Goal: Transaction & Acquisition: Purchase product/service

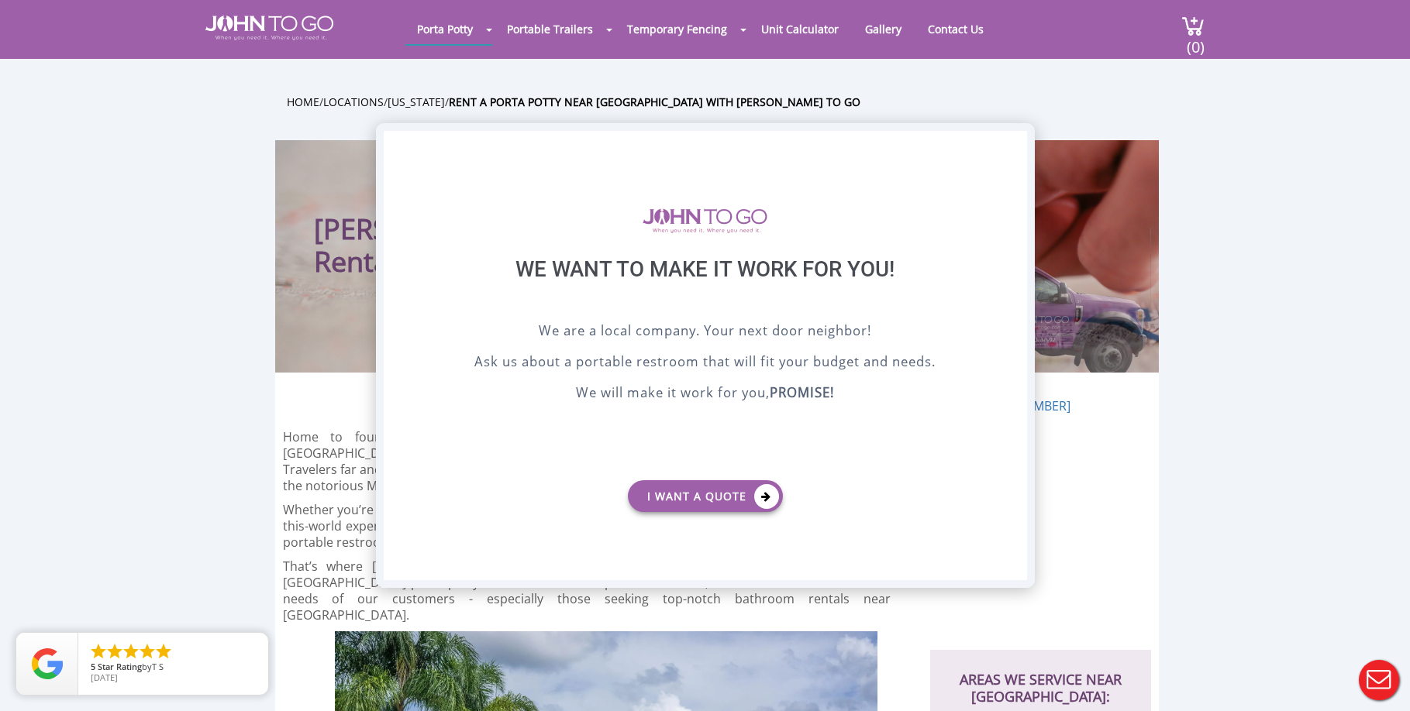
click at [1013, 145] on div "X" at bounding box center [1014, 144] width 24 height 26
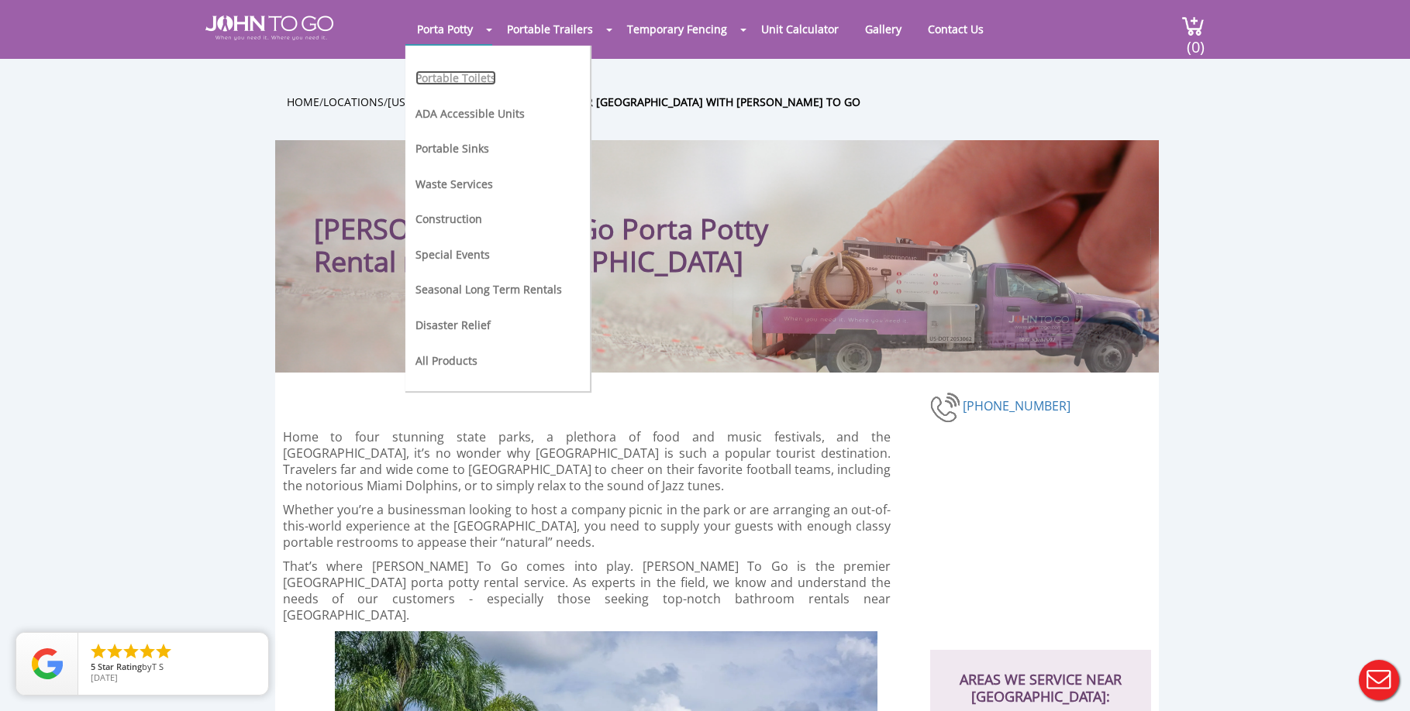
click at [467, 81] on link "Portable Toilets" at bounding box center [455, 78] width 81 height 15
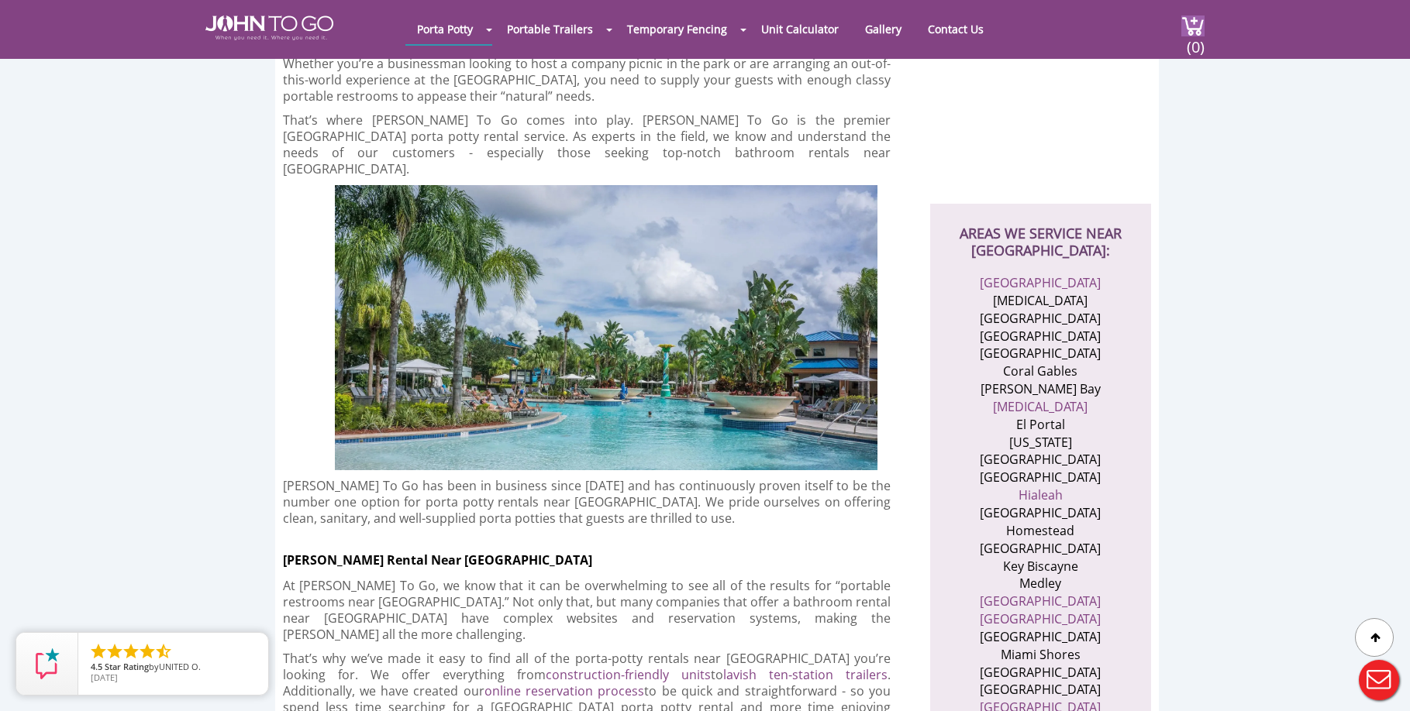
scroll to position [570, 0]
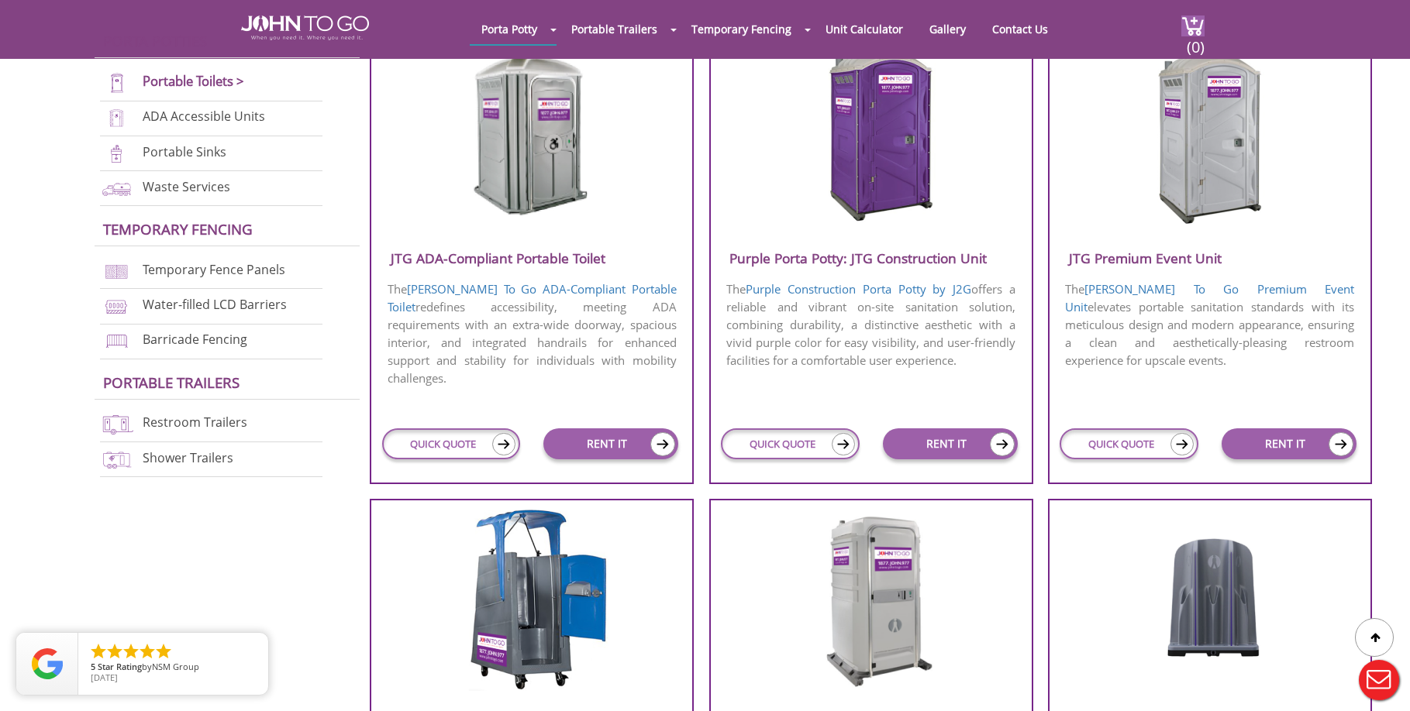
scroll to position [465, 0]
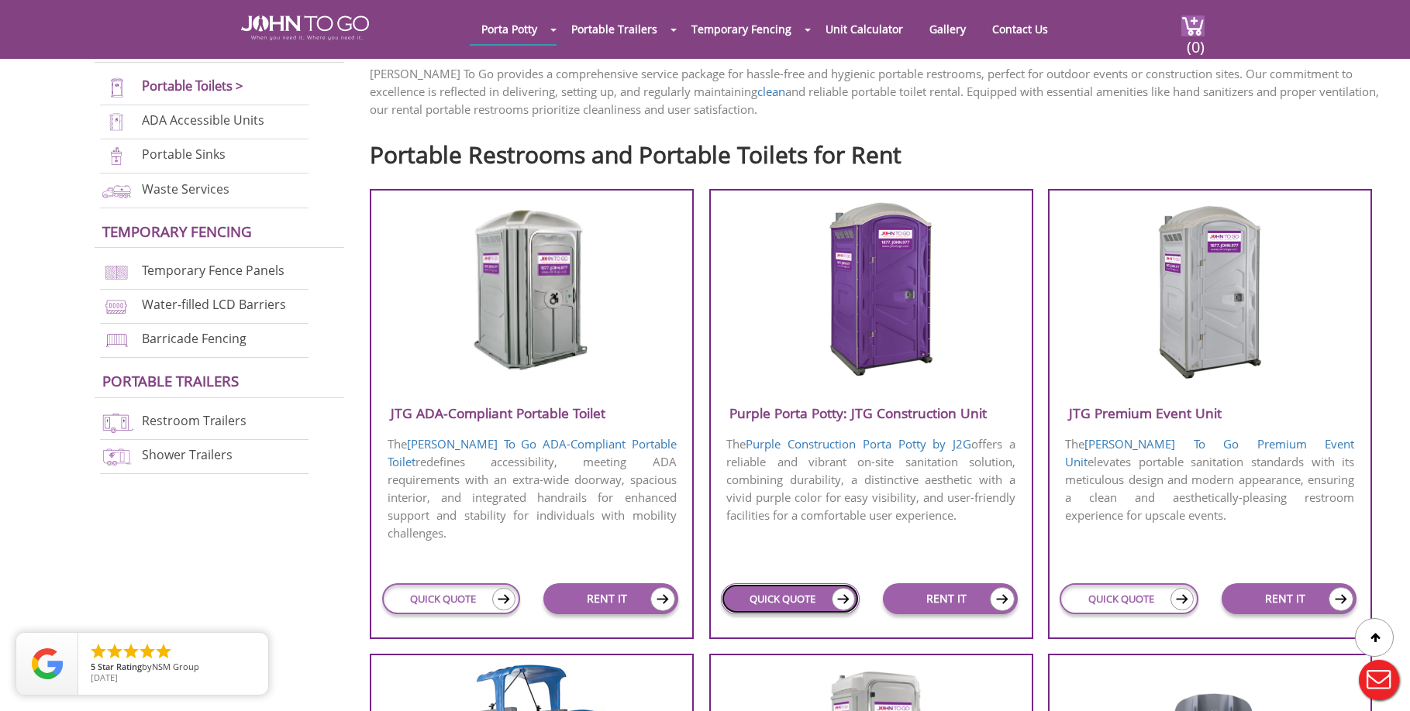
click at [811, 603] on link "QUICK QUOTE" at bounding box center [790, 599] width 139 height 31
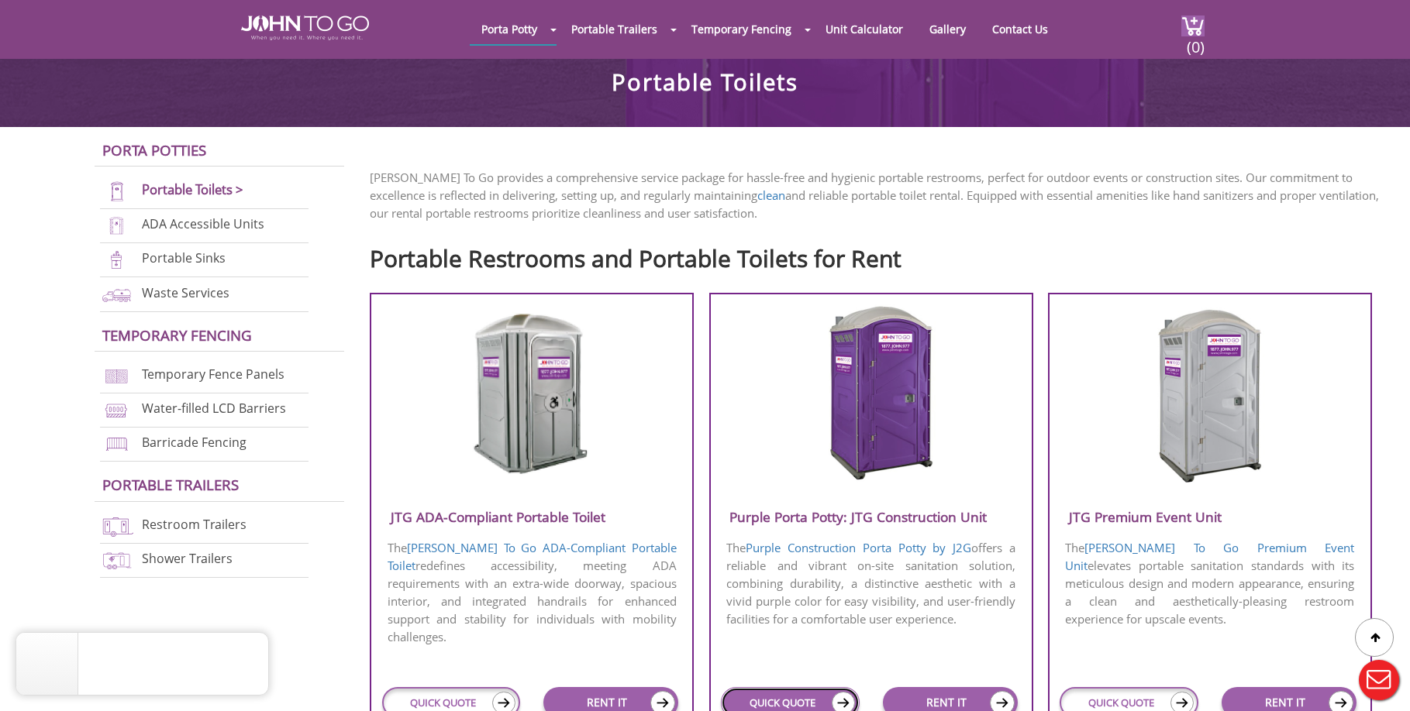
scroll to position [310, 0]
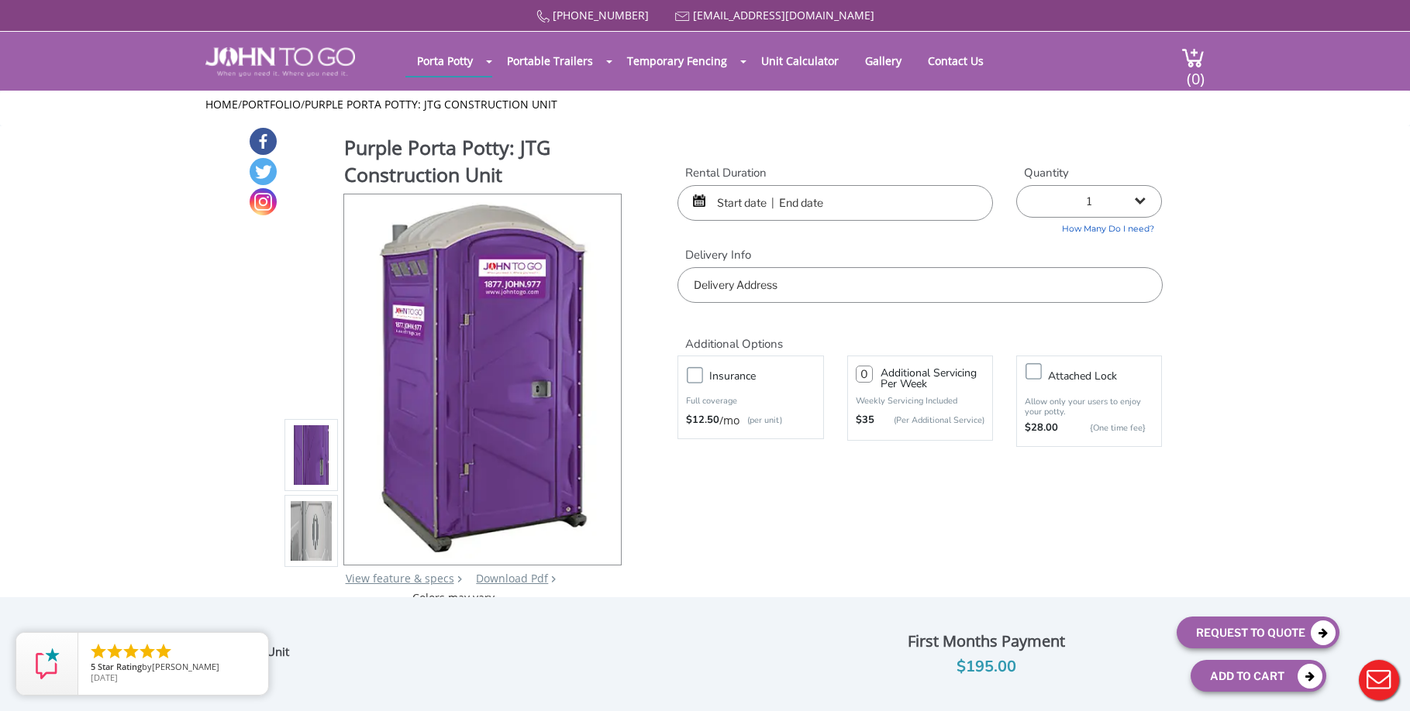
click at [776, 206] on input "text" at bounding box center [834, 203] width 315 height 36
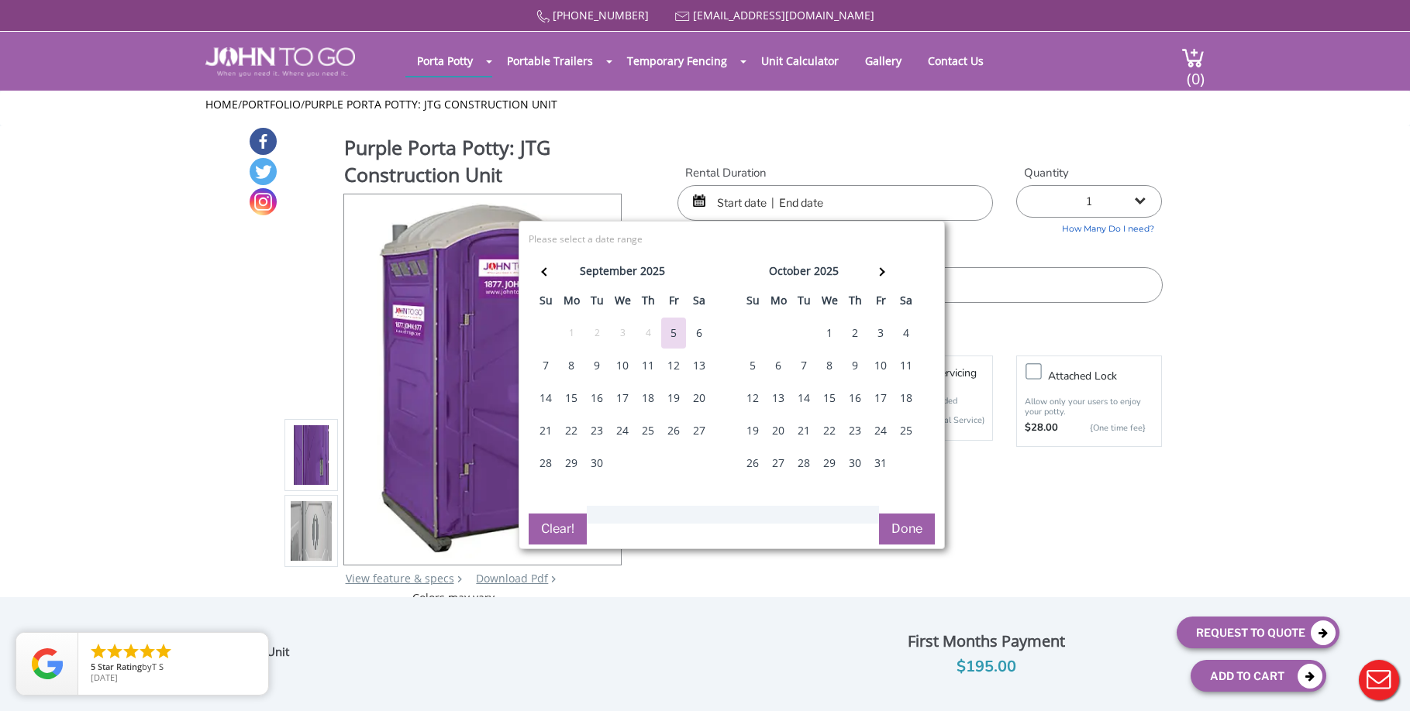
click at [825, 328] on div "1" at bounding box center [829, 333] width 25 height 31
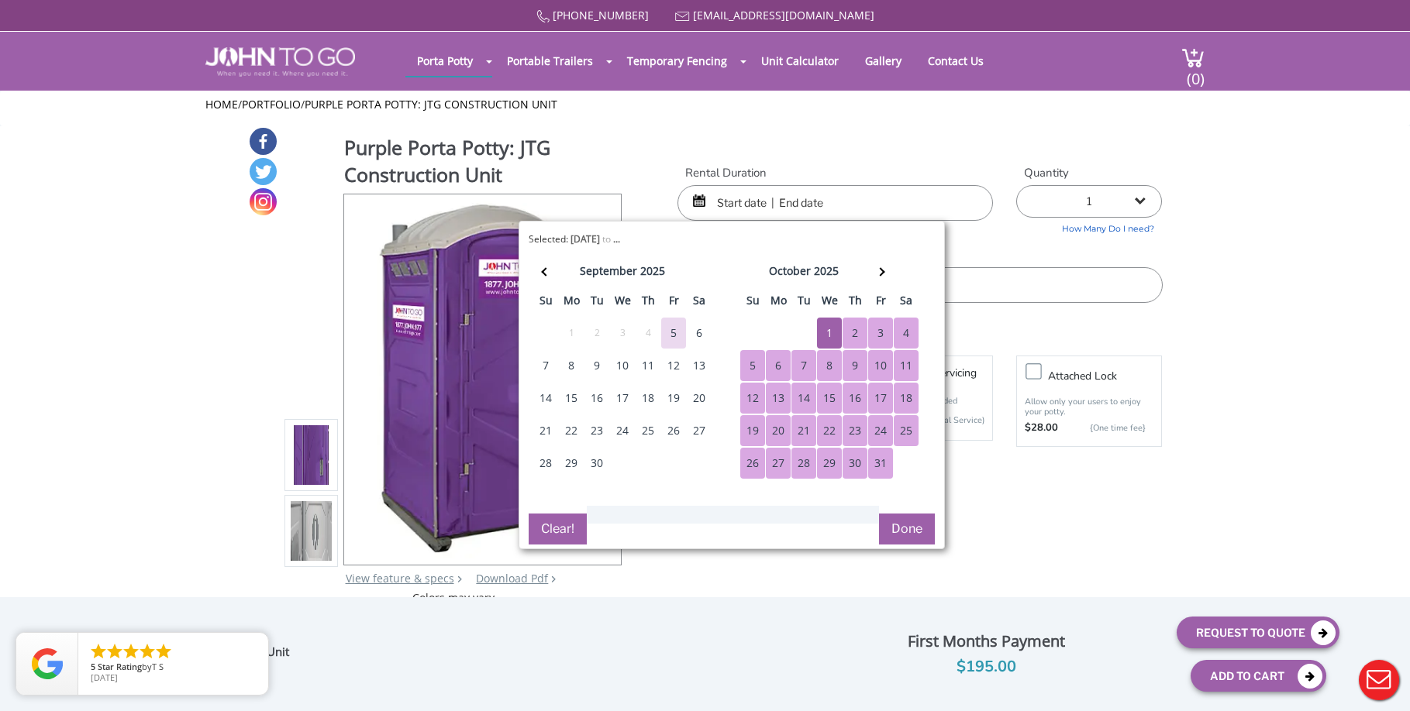
click at [877, 465] on div "31" at bounding box center [880, 463] width 25 height 31
type input "[DATE] to [DATE]"
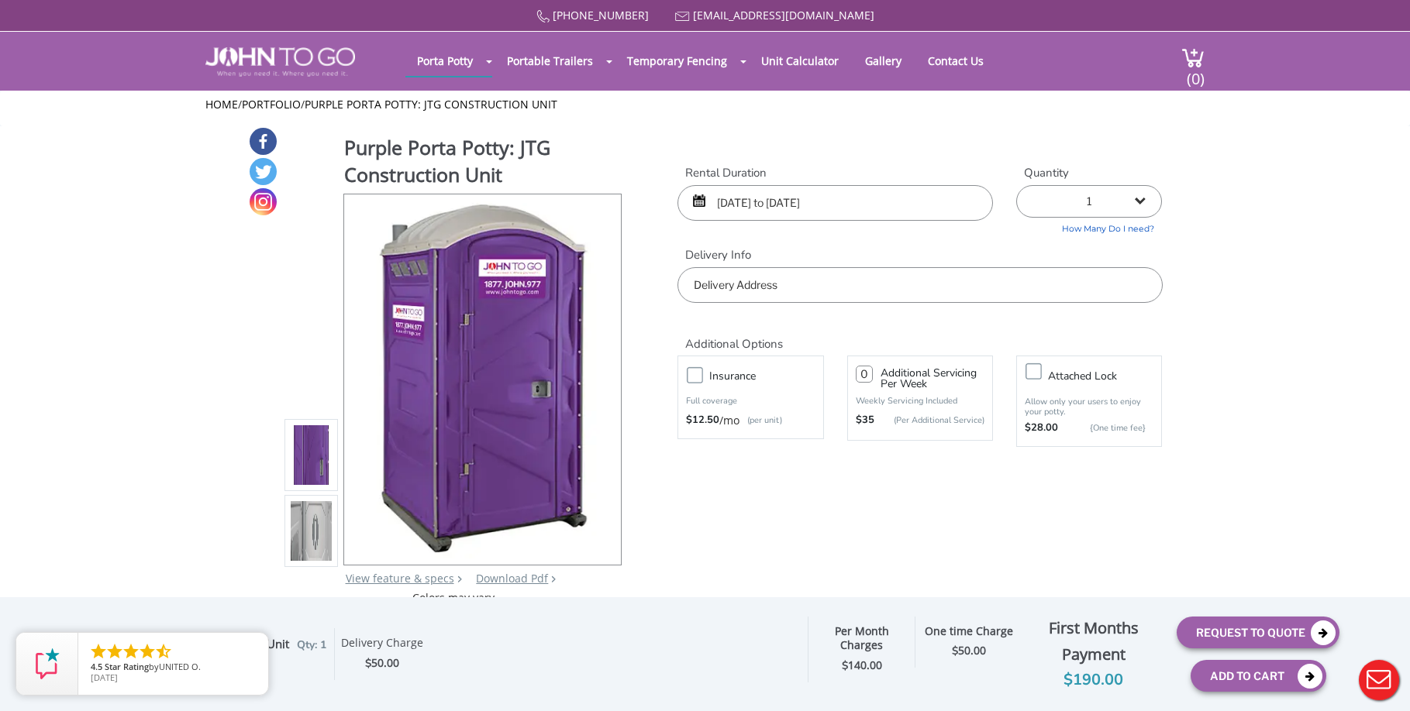
click at [1128, 207] on select "1 2 (5% discount) 3 (8% discount) 4 (10% discount) 5 (12% discount) 6 (12% disc…" at bounding box center [1089, 201] width 146 height 33
select select "10"
click at [1016, 185] on select "1 2 (5% discount) 3 (8% discount) 4 (10% discount) 5 (12% discount) 6 (12% disc…" at bounding box center [1089, 201] width 146 height 33
